Goal: Task Accomplishment & Management: Complete application form

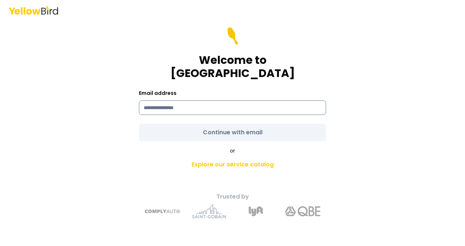
click at [173, 104] on input at bounding box center [232, 107] width 187 height 15
type input "**********"
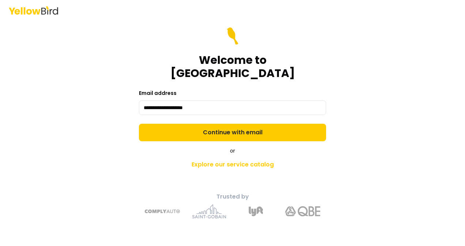
click at [195, 130] on form "**********" at bounding box center [232, 84] width 187 height 114
click at [195, 130] on button "Continue with email" at bounding box center [232, 133] width 187 height 18
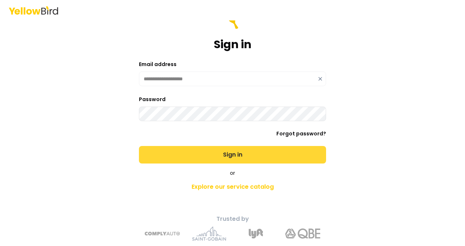
click at [214, 153] on button "Sign in" at bounding box center [232, 155] width 187 height 18
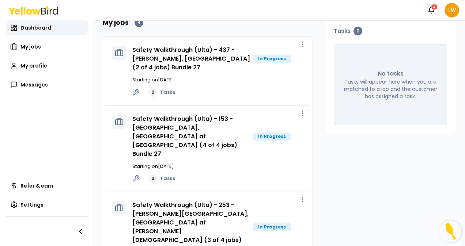
scroll to position [123, 0]
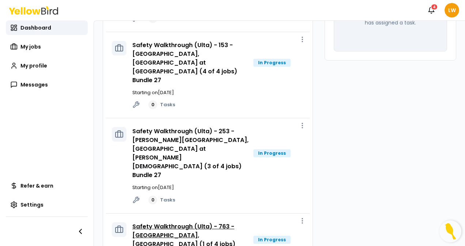
click at [206, 223] on link "Safety Walkthrough (Ulta) - 763 - [GEOGRAPHIC_DATA], [GEOGRAPHIC_DATA] (1 of 4 …" at bounding box center [183, 240] width 103 height 35
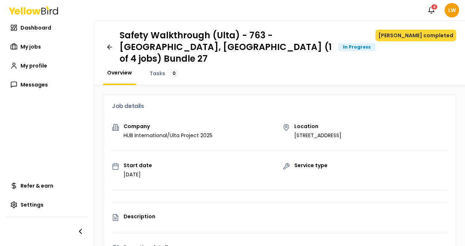
click at [420, 35] on button "[PERSON_NAME] completed" at bounding box center [415, 36] width 81 height 12
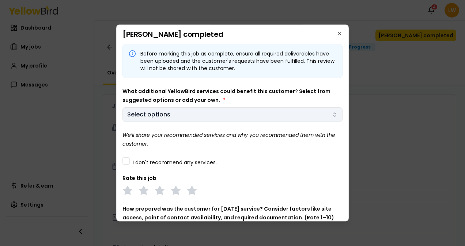
click at [210, 116] on body "Notifications 4 LW Dashboard My jobs My profile Messages Refer & earn Settings …" at bounding box center [232, 123] width 465 height 246
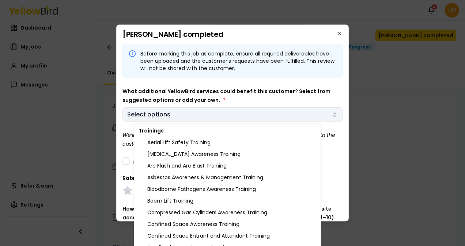
scroll to position [143, 0]
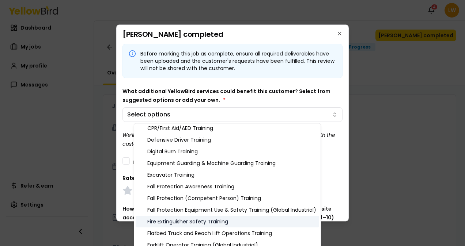
click at [217, 219] on div "Fire Extinguisher Safety Training" at bounding box center [227, 222] width 183 height 12
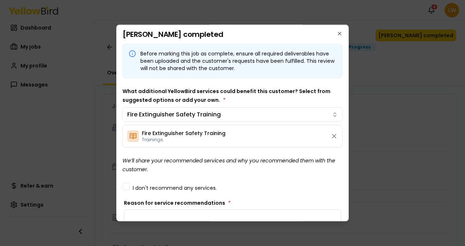
click at [248, 87] on body "Notifications 4 LW Dashboard My jobs My profile Messages Refer & earn Settings …" at bounding box center [232, 123] width 465 height 246
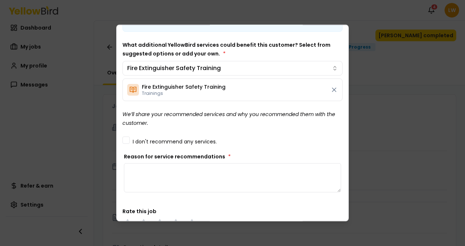
scroll to position [50, 0]
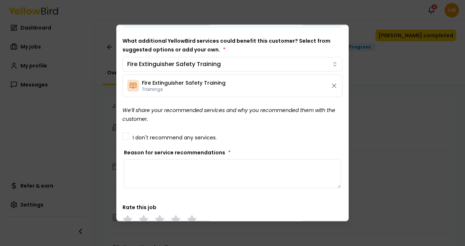
click at [181, 176] on textarea "Reason for service recommendations *" at bounding box center [232, 173] width 217 height 29
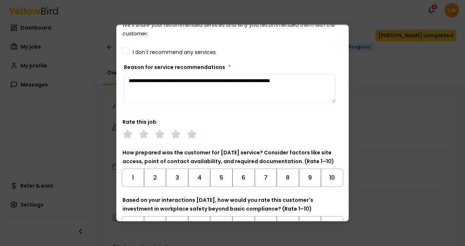
scroll to position [155, 0]
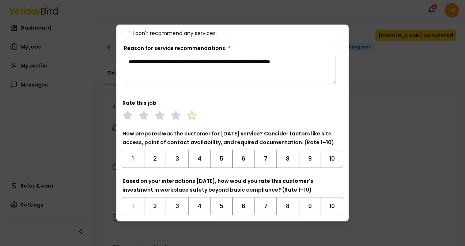
type textarea "**********"
click at [191, 116] on polygon at bounding box center [191, 115] width 8 height 8
click at [277, 159] on button "8" at bounding box center [288, 159] width 22 height 18
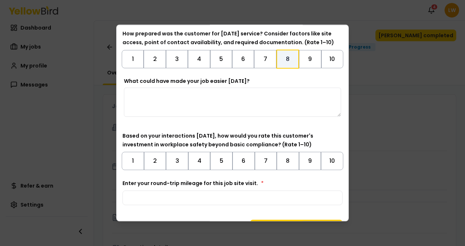
scroll to position [273, 0]
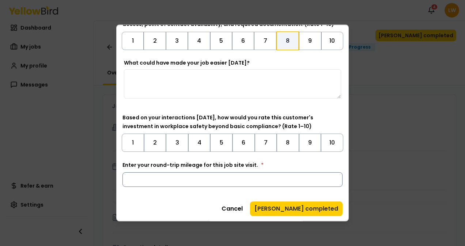
click at [211, 182] on input "Enter your round-trip mileage for this job site visit. *" at bounding box center [232, 179] width 220 height 15
type input "**"
click at [262, 143] on button "7" at bounding box center [266, 143] width 22 height 18
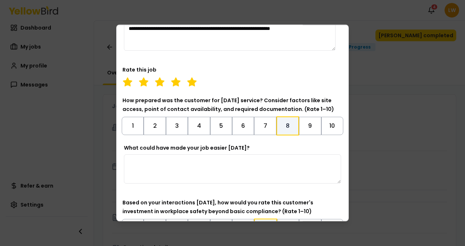
scroll to position [328, 0]
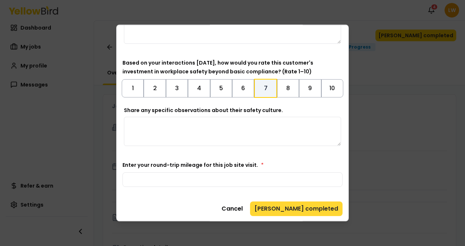
click at [300, 214] on button "[PERSON_NAME] completed" at bounding box center [296, 209] width 92 height 15
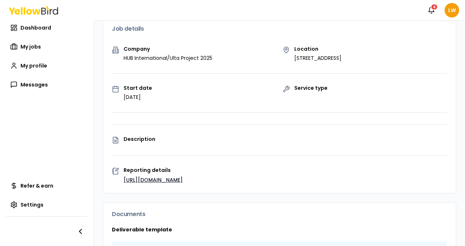
scroll to position [0, 0]
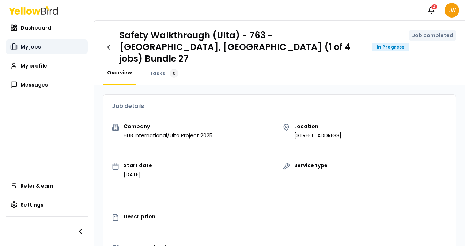
click at [34, 49] on span "My jobs" at bounding box center [30, 46] width 20 height 7
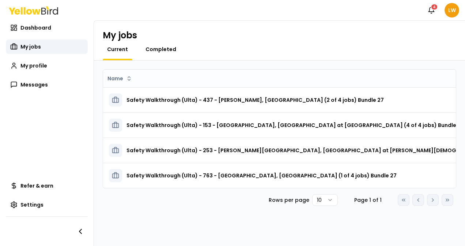
click at [160, 50] on span "Completed" at bounding box center [160, 49] width 31 height 7
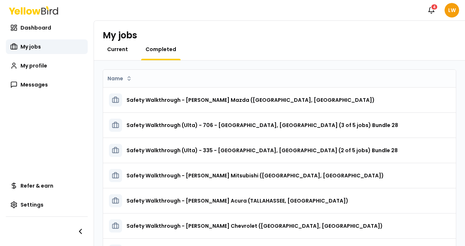
click at [123, 46] on span "Current" at bounding box center [117, 49] width 21 height 7
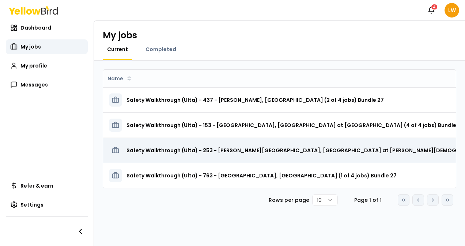
scroll to position [0, 177]
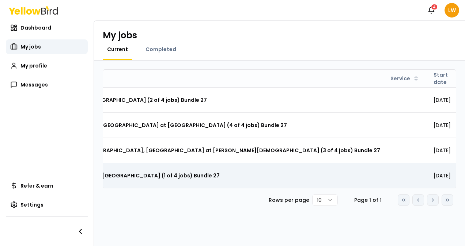
click at [152, 178] on h3 "Safety Walkthrough (Ulta) - 763 - [GEOGRAPHIC_DATA], [GEOGRAPHIC_DATA] (1 of 4 …" at bounding box center [85, 175] width 270 height 13
